Goal: Transaction & Acquisition: Subscribe to service/newsletter

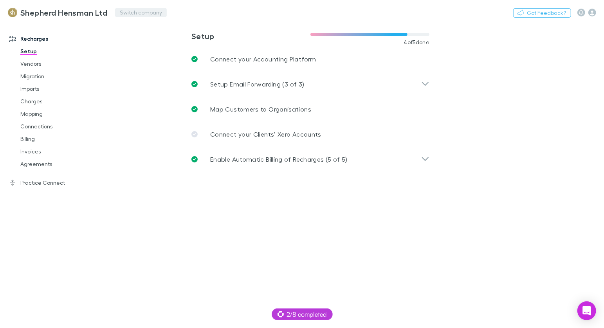
click at [141, 11] on button "Switch company" at bounding box center [141, 12] width 52 height 9
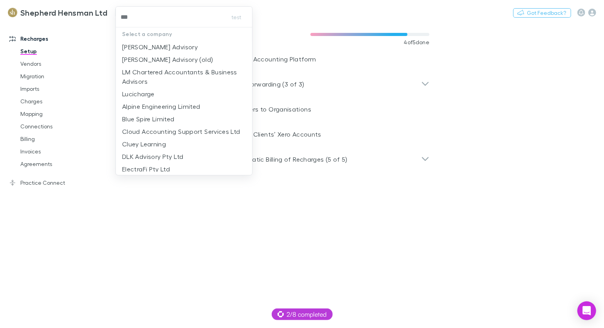
type input "****"
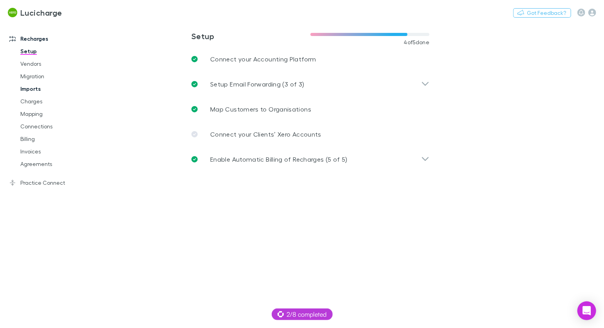
click at [37, 94] on link "Imports" at bounding box center [55, 89] width 84 height 13
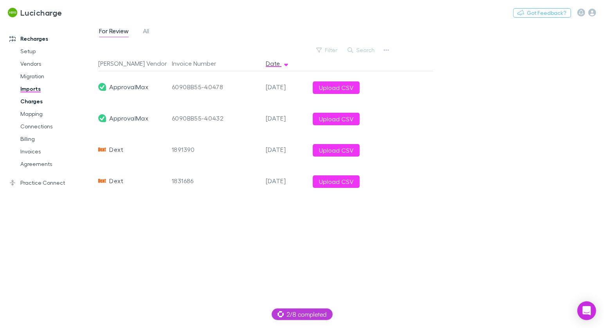
click at [30, 104] on link "Charges" at bounding box center [55, 101] width 84 height 13
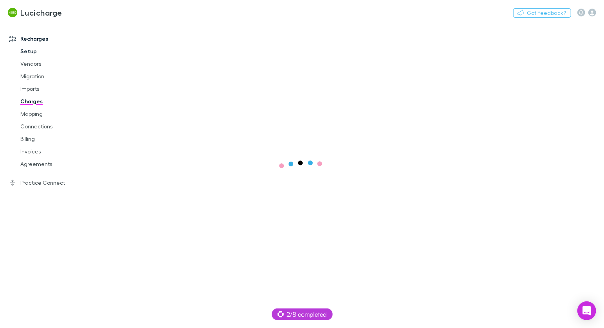
click at [29, 48] on link "Setup" at bounding box center [55, 51] width 84 height 13
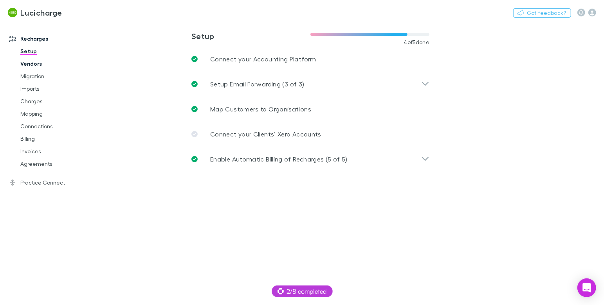
click at [40, 66] on link "Vendors" at bounding box center [55, 64] width 84 height 13
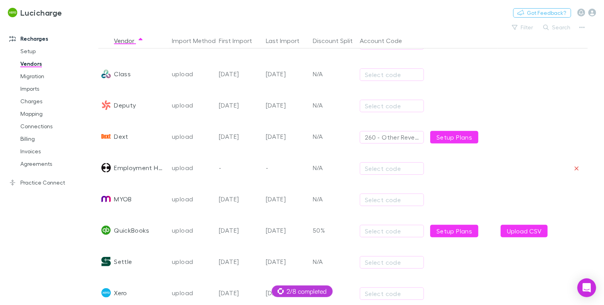
scroll to position [186, 0]
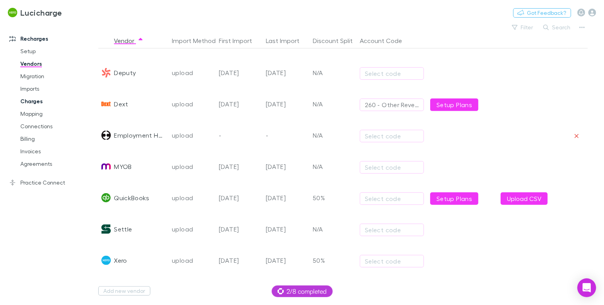
click at [35, 101] on link "Charges" at bounding box center [55, 101] width 84 height 13
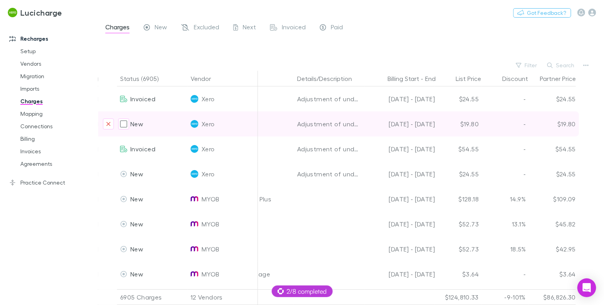
scroll to position [0, 289]
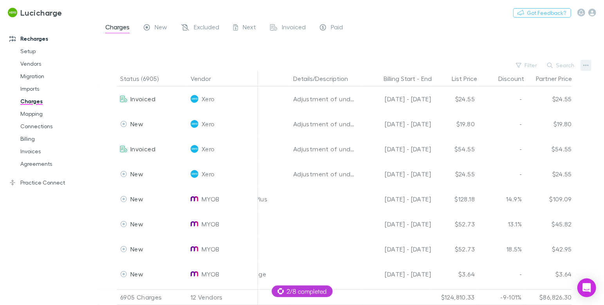
click at [588, 67] on icon "button" at bounding box center [585, 65] width 5 height 6
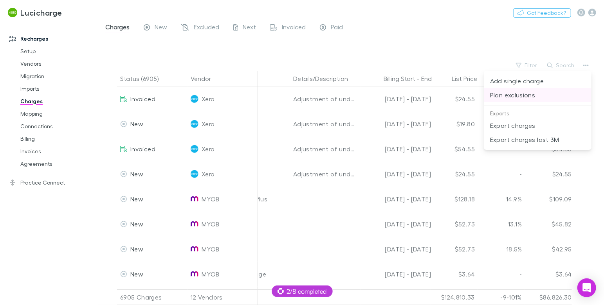
click at [511, 96] on p "Plan exclusions" at bounding box center [537, 94] width 95 height 9
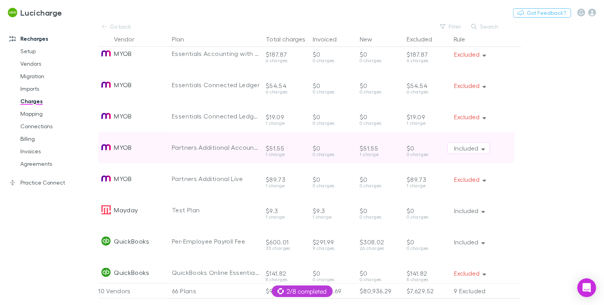
scroll to position [537, 0]
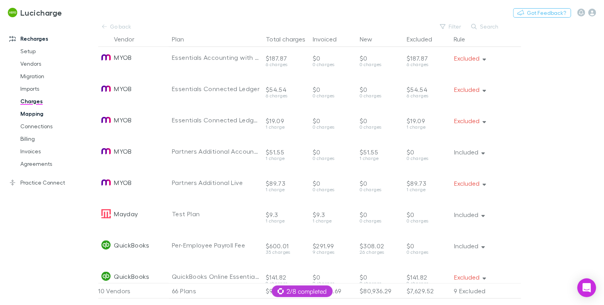
click at [25, 115] on link "Mapping" at bounding box center [55, 114] width 84 height 13
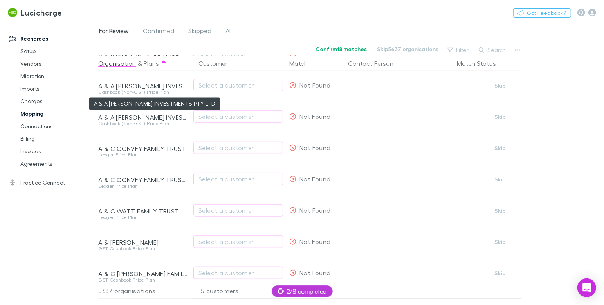
scroll to position [431, 0]
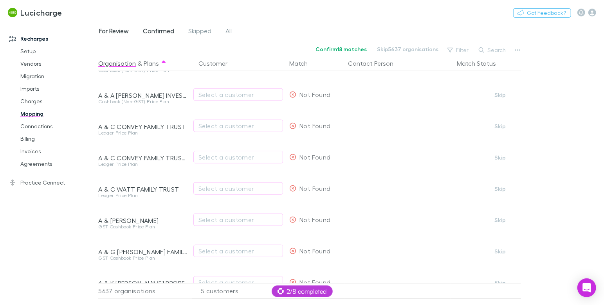
click at [150, 33] on span "Confirmed" at bounding box center [158, 32] width 31 height 10
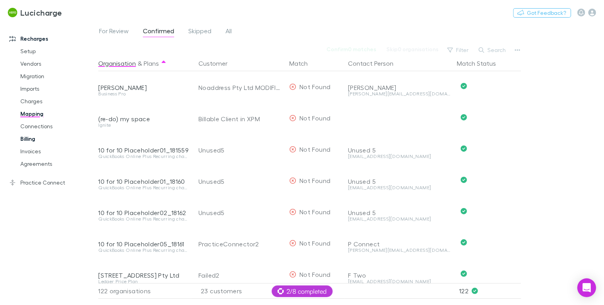
click at [38, 138] on link "Billing" at bounding box center [55, 139] width 84 height 13
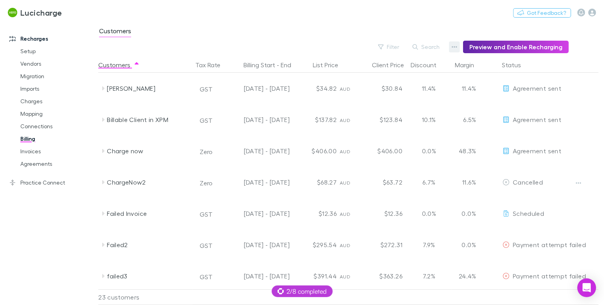
click at [455, 48] on button "button" at bounding box center [454, 46] width 11 height 11
click at [395, 68] on p "Discount Split" at bounding box center [409, 72] width 95 height 9
click at [457, 45] on icon "button" at bounding box center [454, 47] width 5 height 6
click at [399, 75] on p "Discount Split" at bounding box center [409, 72] width 95 height 9
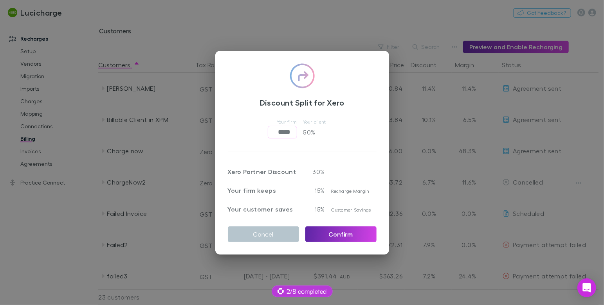
click at [334, 37] on div "Discount Split for Xero Your firm ***** ​ Your client 50 % Xero Partner Discoun…" at bounding box center [302, 152] width 604 height 305
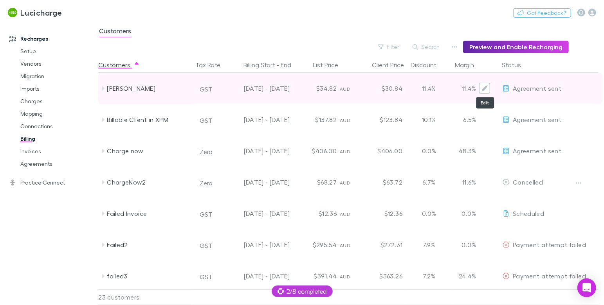
click at [483, 89] on icon "Edit" at bounding box center [484, 88] width 5 height 5
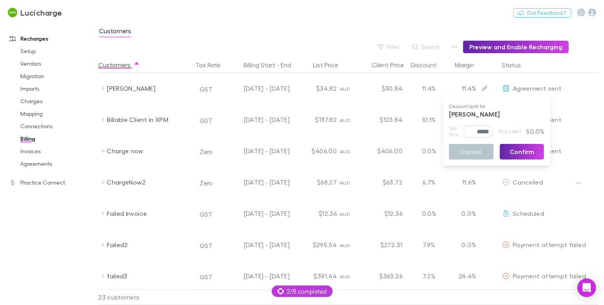
click at [368, 35] on div at bounding box center [302, 152] width 604 height 305
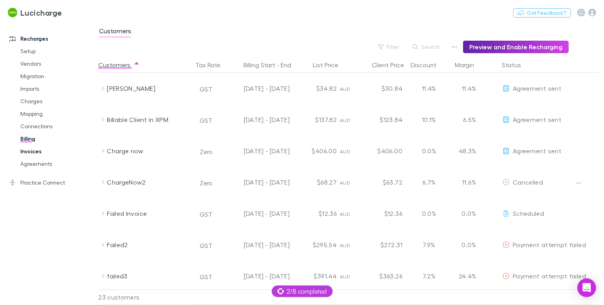
click at [43, 150] on link "Invoices" at bounding box center [55, 151] width 84 height 13
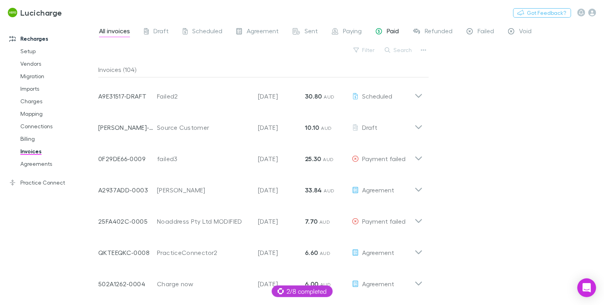
click at [389, 31] on span "Paid" at bounding box center [393, 32] width 12 height 10
click at [109, 31] on span "All invoices" at bounding box center [114, 32] width 31 height 10
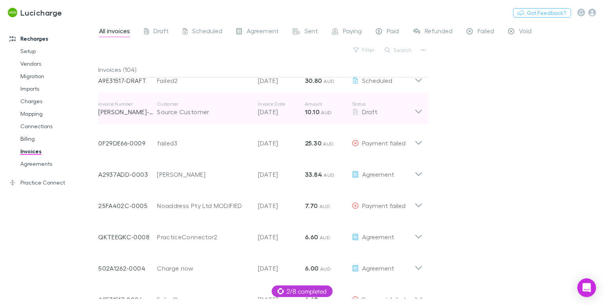
scroll to position [20, 0]
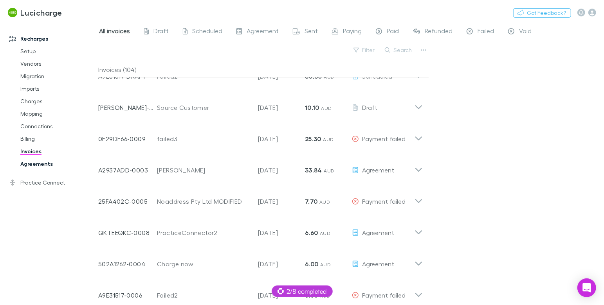
click at [45, 166] on link "Agreements" at bounding box center [55, 164] width 84 height 13
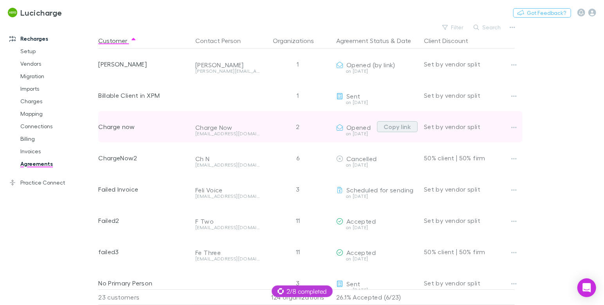
click at [395, 126] on button "Copy link" at bounding box center [397, 126] width 41 height 11
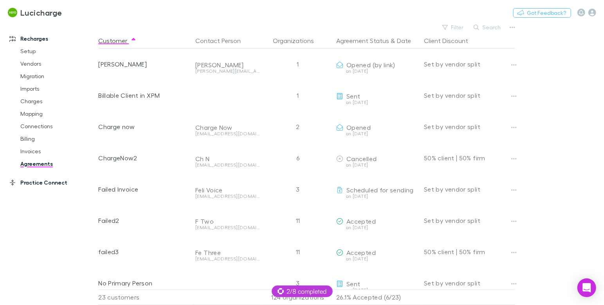
click at [47, 185] on link "Practice Connect" at bounding box center [49, 183] width 95 height 13
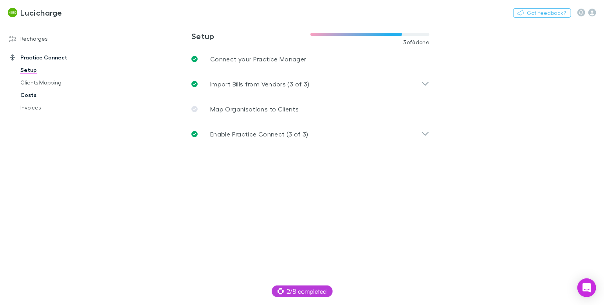
click at [27, 95] on link "Costs" at bounding box center [55, 95] width 84 height 13
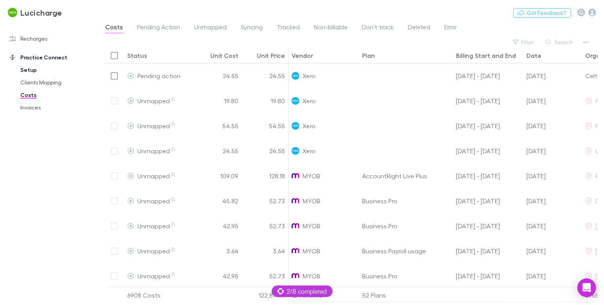
scroll to position [0, 22]
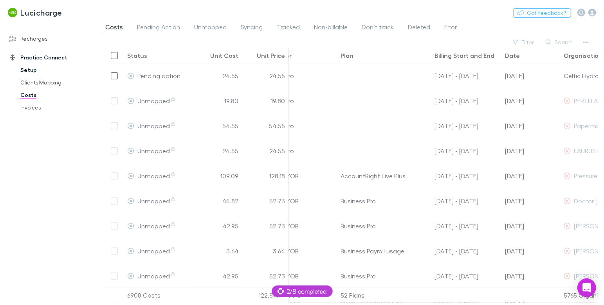
click at [29, 71] on link "Setup" at bounding box center [55, 70] width 84 height 13
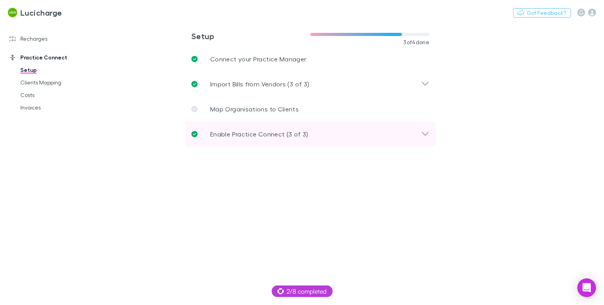
click at [269, 137] on p "Enable Practice Connect (3 of 3)" at bounding box center [259, 134] width 98 height 9
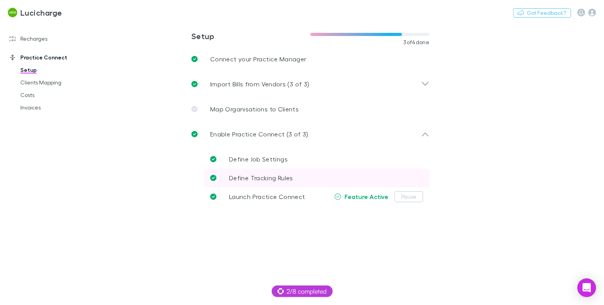
click at [282, 176] on span "Define Tracking Rules" at bounding box center [261, 177] width 64 height 7
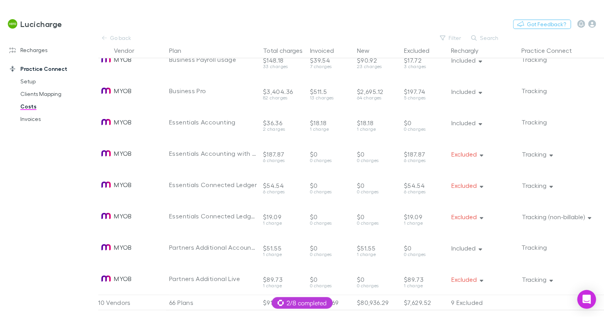
scroll to position [665, 3]
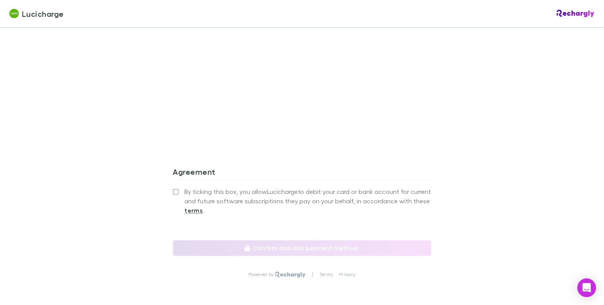
scroll to position [776, 0]
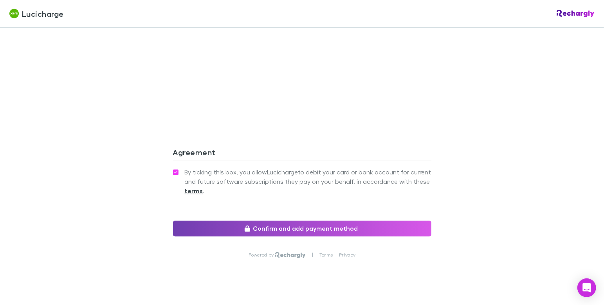
click at [311, 221] on button "Confirm and add payment method" at bounding box center [302, 229] width 258 height 16
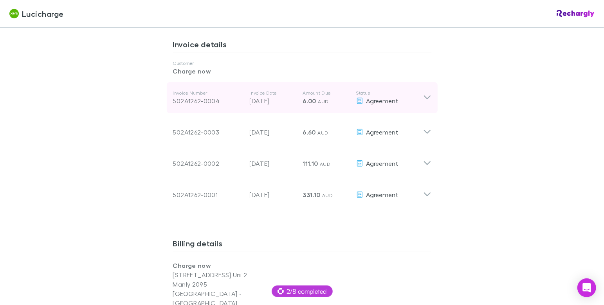
scroll to position [400, 0]
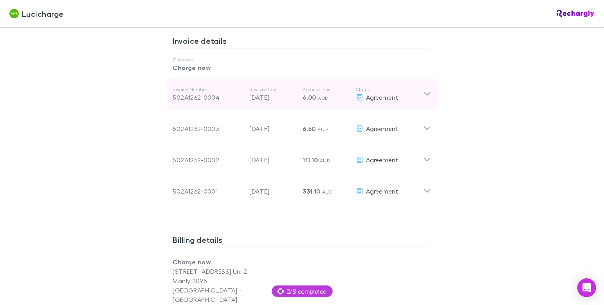
click at [313, 98] on span "6.00" at bounding box center [309, 98] width 13 height 8
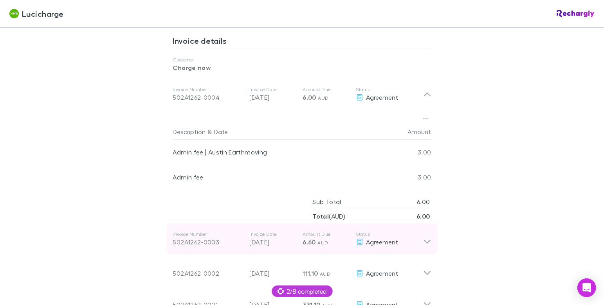
click at [304, 238] on span "6.60" at bounding box center [309, 242] width 13 height 8
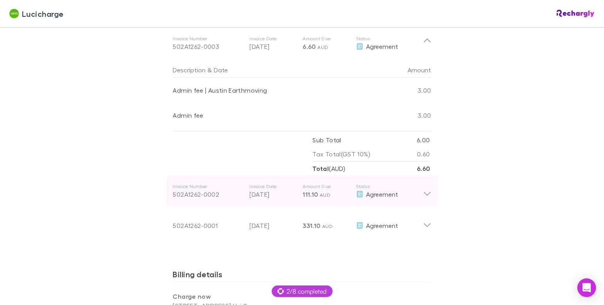
click at [289, 193] on p "16 Jun 2025" at bounding box center [273, 194] width 47 height 9
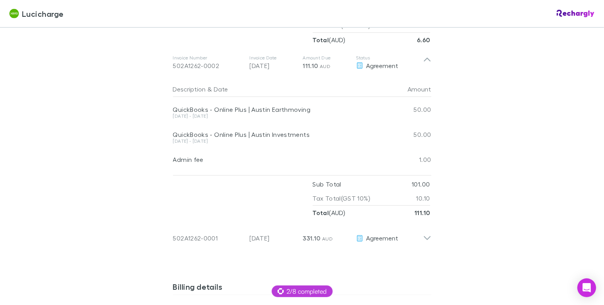
scroll to position [722, 0]
